Goal: Transaction & Acquisition: Purchase product/service

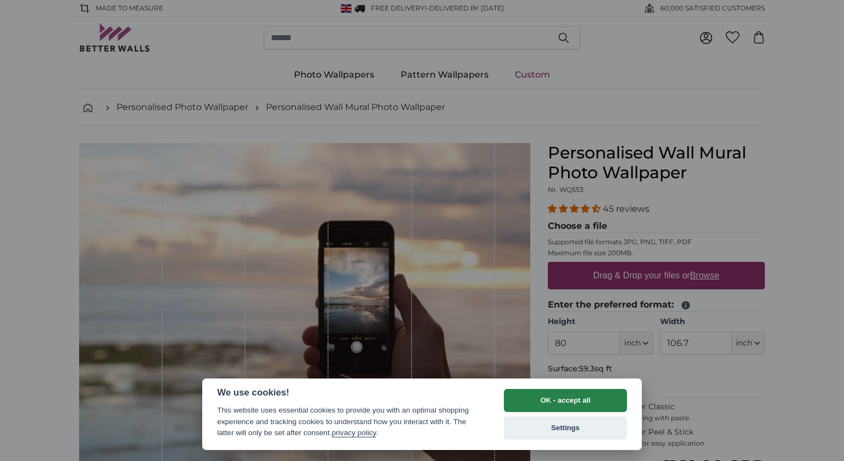
click at [566, 400] on button "OK - accept all" at bounding box center [565, 400] width 123 height 23
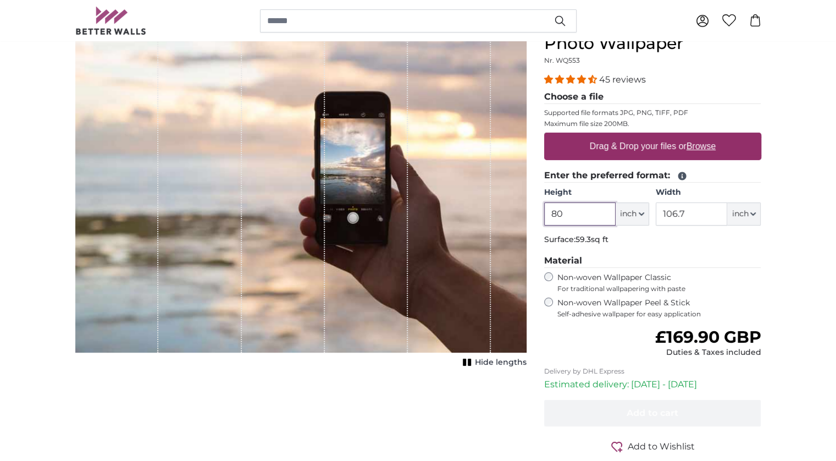
scroll to position [110, 0]
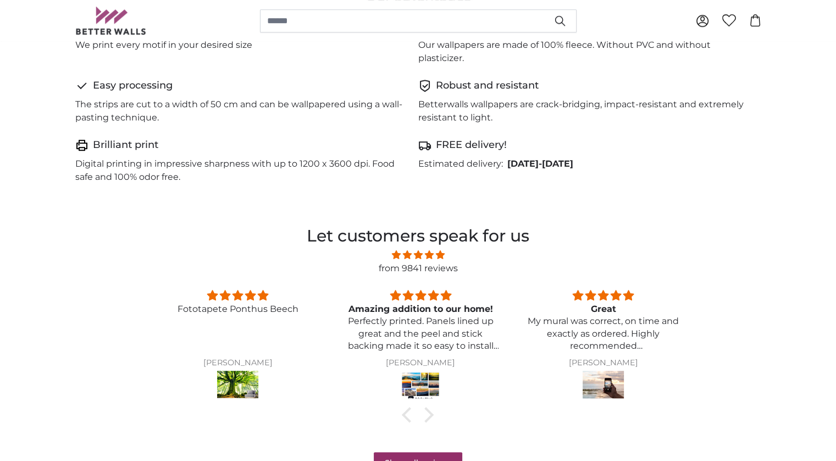
scroll to position [660, 0]
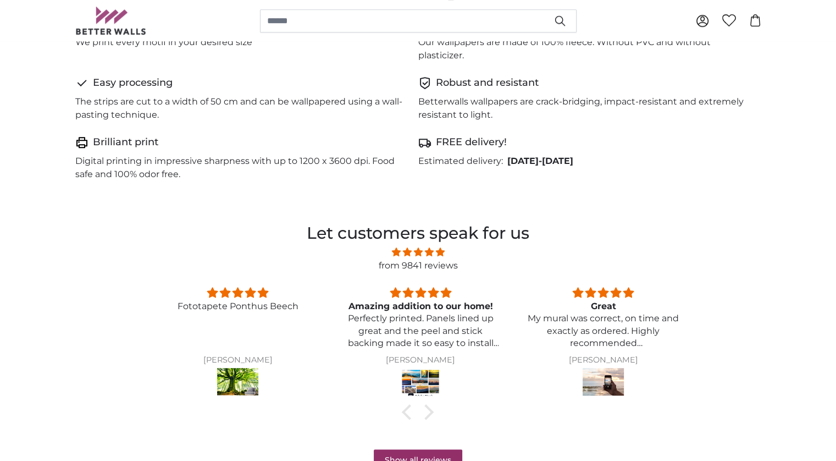
click at [424, 380] on img at bounding box center [420, 383] width 41 height 31
